Goal: Task Accomplishment & Management: Use online tool/utility

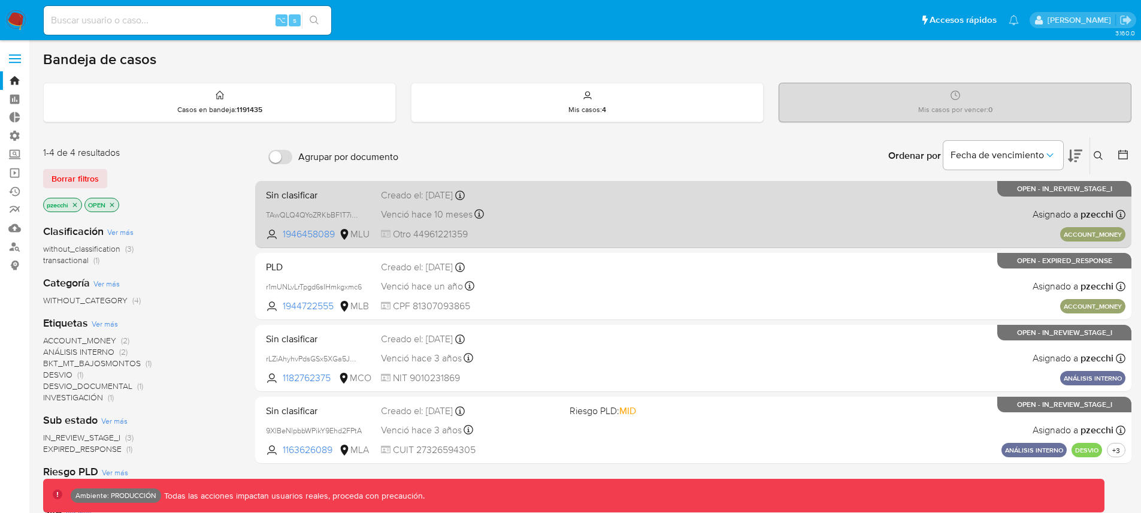
click at [580, 211] on div "Sin clasificar TAwQLQ4QYoZRKbBF1T7imCNv 1946458089 MLU Creado el: 15/08/2024 Cr…" at bounding box center [693, 214] width 864 height 60
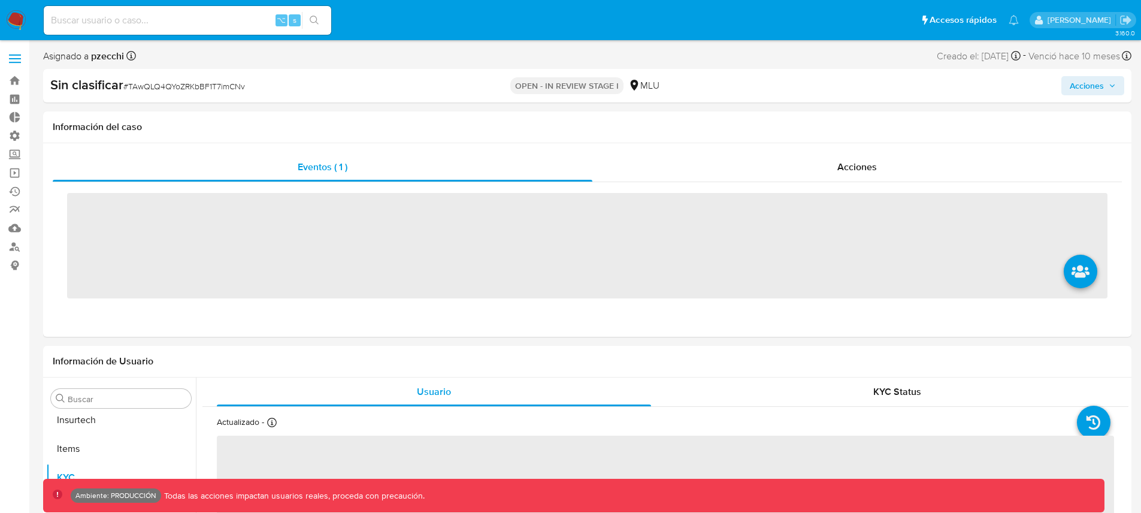
scroll to position [535, 0]
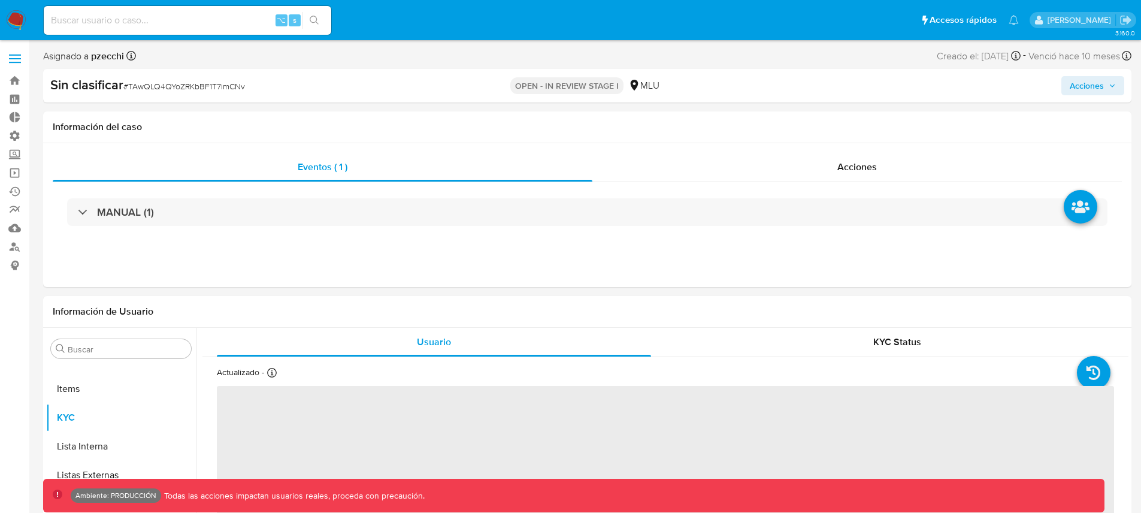
select select "10"
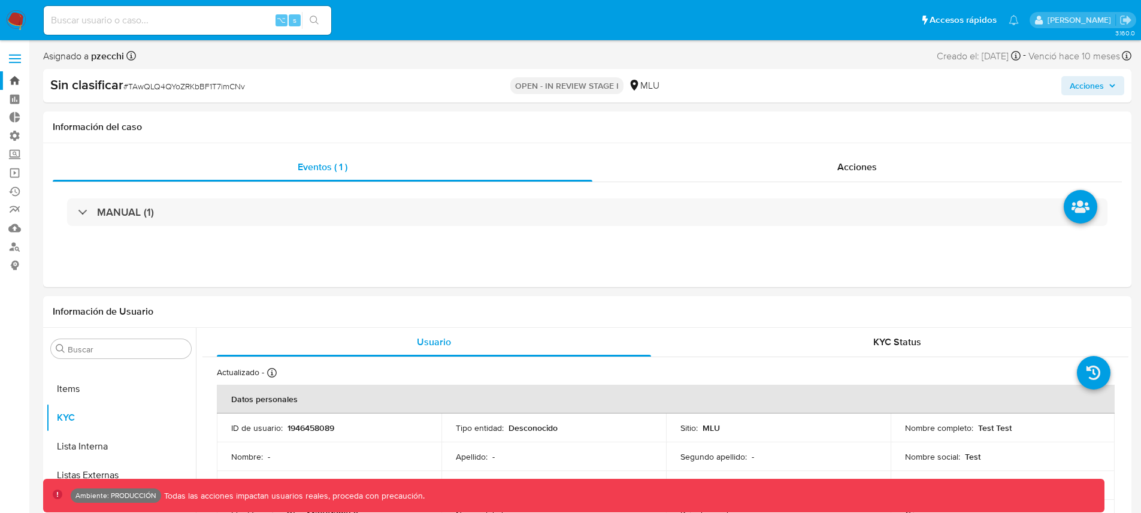
click at [14, 78] on link "Bandeja" at bounding box center [71, 80] width 143 height 19
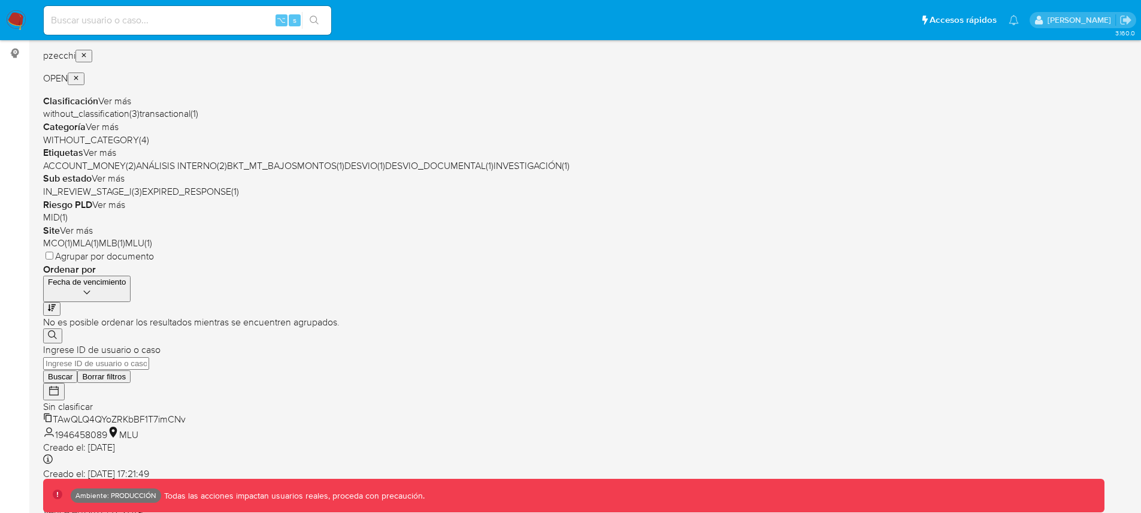
scroll to position [217, 0]
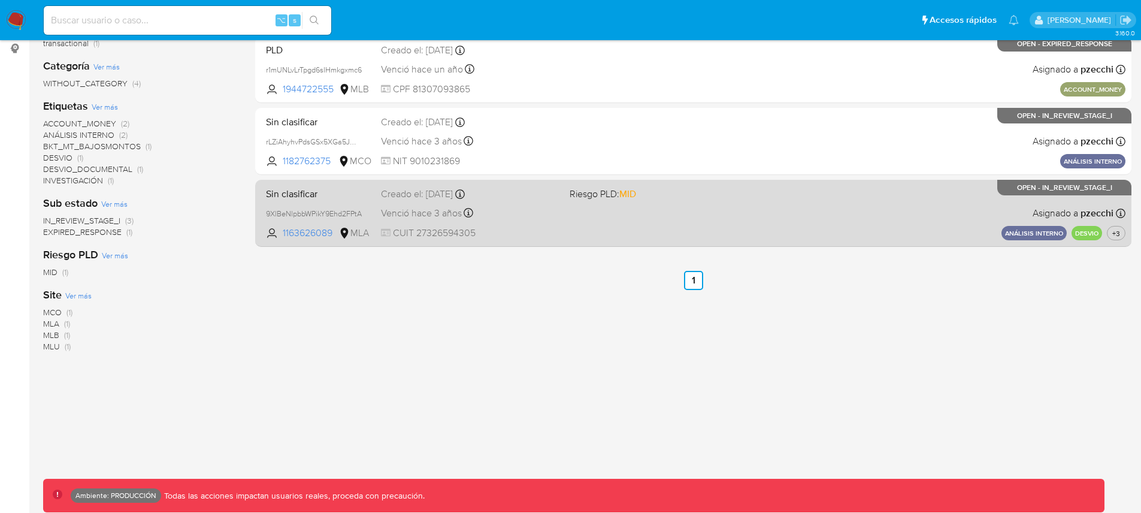
click at [523, 202] on div "Sin clasificar 9XlBeNlpbbWPikY9Ehd2FPtA 1163626089 MLA Riesgo PLD: MID Creado e…" at bounding box center [693, 213] width 864 height 60
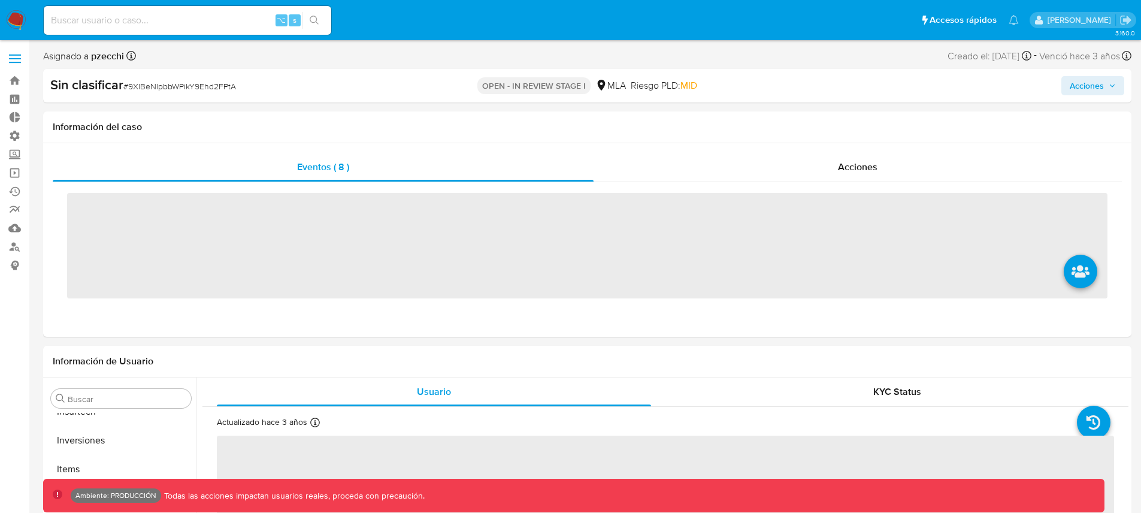
scroll to position [564, 0]
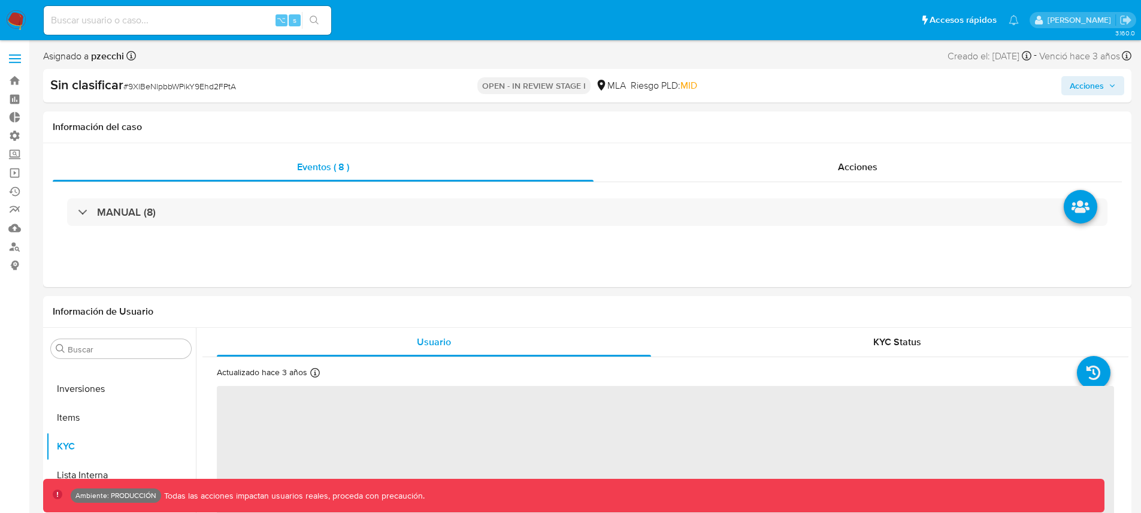
select select "10"
